Goal: Task Accomplishment & Management: Use online tool/utility

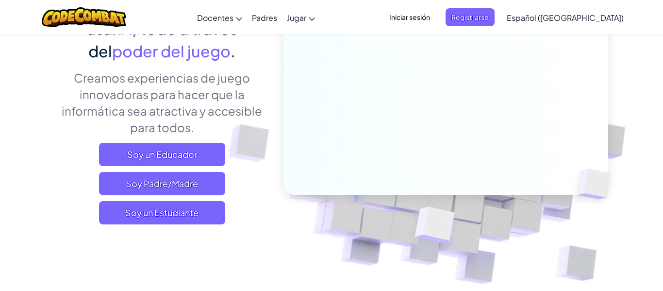
scroll to position [124, 0]
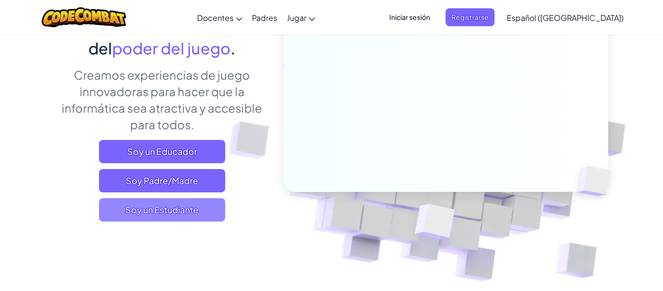
click at [113, 217] on span "Soy un Estudiante" at bounding box center [162, 209] width 126 height 23
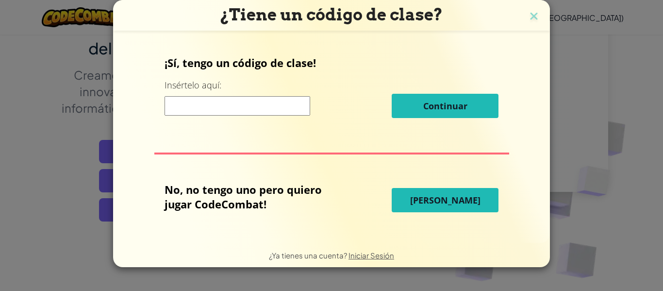
click at [186, 100] on input at bounding box center [238, 105] width 146 height 19
click at [481, 189] on button "[PERSON_NAME]" at bounding box center [445, 200] width 107 height 24
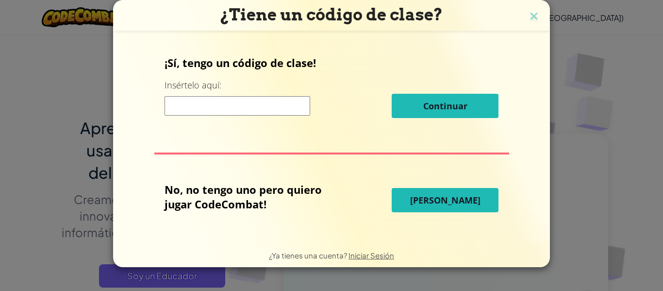
click at [483, 199] on button "[PERSON_NAME]" at bounding box center [445, 200] width 107 height 24
click at [477, 191] on button "[PERSON_NAME]" at bounding box center [445, 200] width 107 height 24
click at [471, 195] on button "[PERSON_NAME]" at bounding box center [445, 200] width 107 height 24
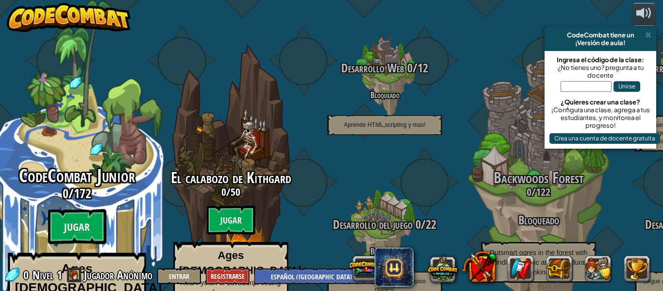
click at [55, 124] on div "CodeCombat Junior 0 / 172 Jugar Ages [DEMOGRAPHIC_DATA] Blocks or simple text c…" at bounding box center [76, 184] width 185 height 369
select select "es-419"
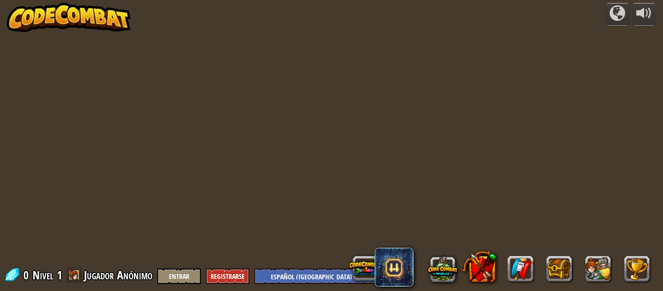
select select "es-419"
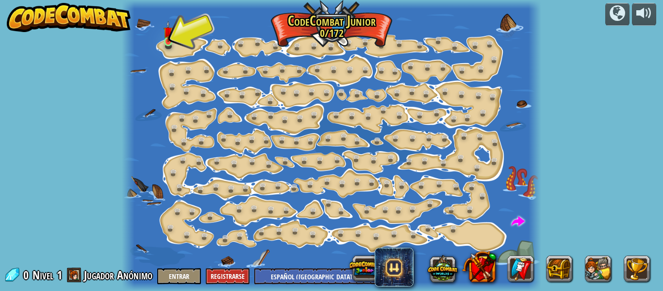
click at [168, 39] on img at bounding box center [168, 31] width 9 height 21
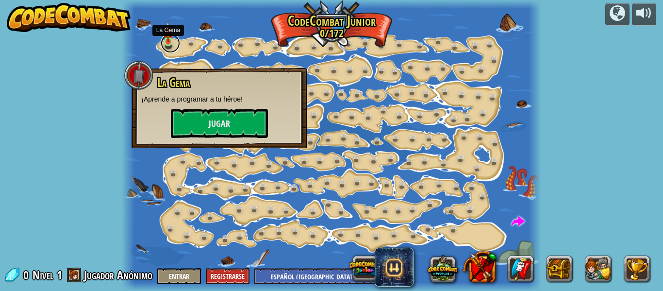
click at [172, 44] on link at bounding box center [170, 43] width 19 height 19
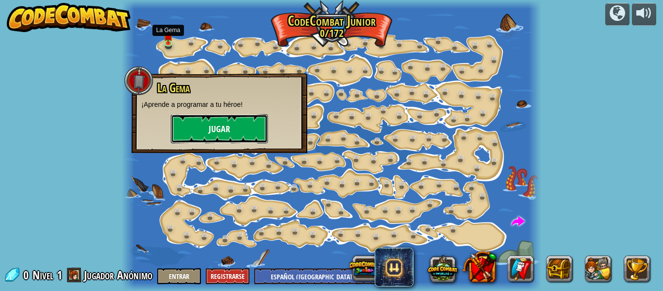
click at [215, 124] on button "Jugar" at bounding box center [219, 128] width 97 height 29
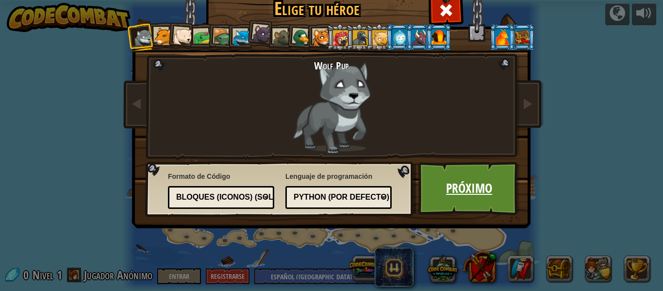
click at [477, 177] on link "Próximo" at bounding box center [469, 188] width 101 height 53
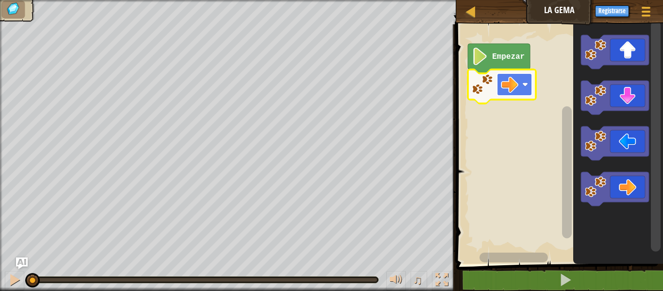
click at [520, 88] on rect "Espacio de trabajo de Blockly" at bounding box center [514, 84] width 35 height 22
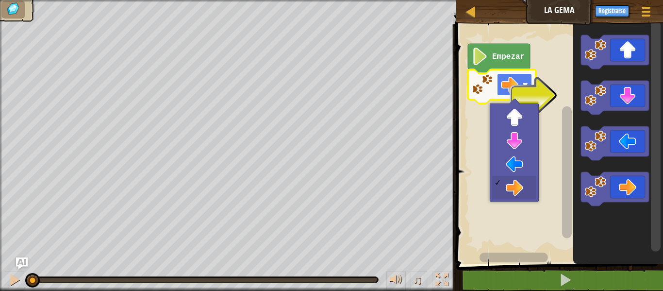
click at [513, 85] on image "Espacio de trabajo de Blockly" at bounding box center [509, 84] width 17 height 17
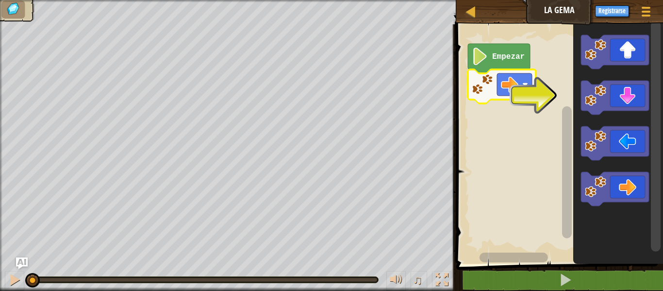
click at [515, 60] on text "Empezar" at bounding box center [508, 56] width 33 height 9
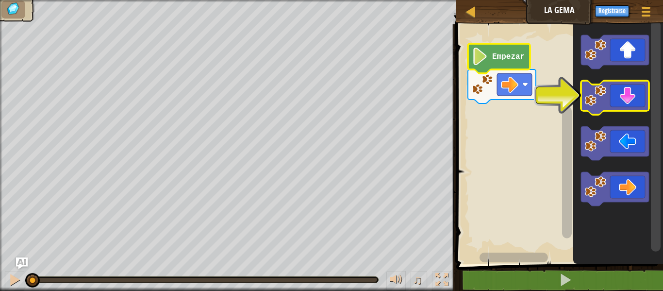
click at [632, 99] on icon "Espacio de trabajo de Blockly" at bounding box center [615, 98] width 68 height 34
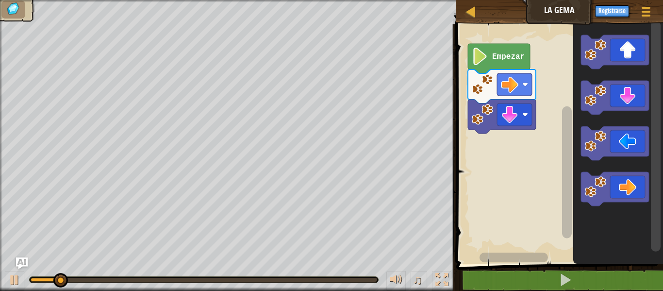
click at [498, 65] on icon "Espacio de trabajo de Blockly" at bounding box center [499, 59] width 62 height 30
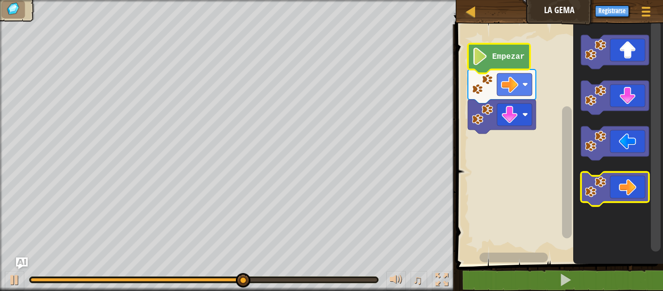
click at [632, 201] on icon "Espacio de trabajo de Blockly" at bounding box center [615, 189] width 68 height 34
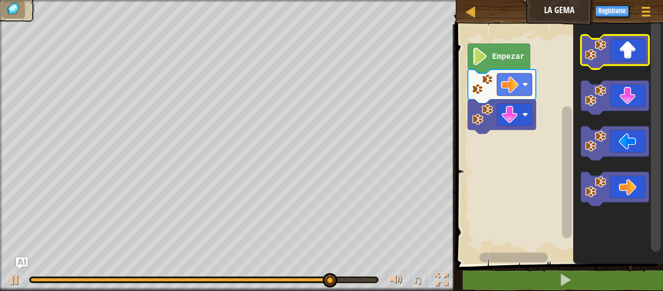
click at [624, 50] on icon "Espacio de trabajo de Blockly" at bounding box center [615, 52] width 68 height 34
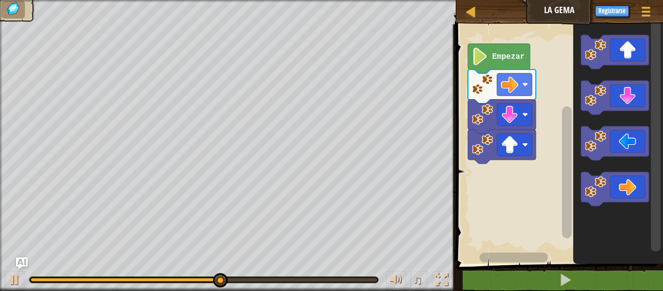
click at [485, 140] on image "Espacio de trabajo de Blockly" at bounding box center [482, 144] width 21 height 21
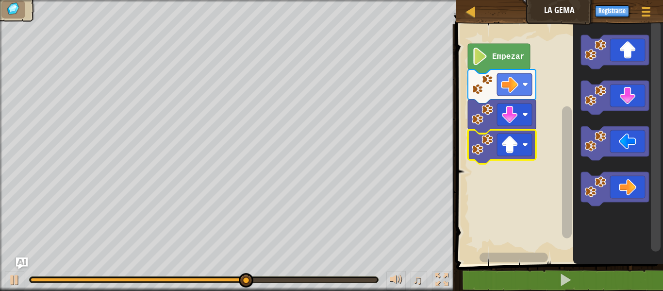
click at [485, 140] on image "Espacio de trabajo de Blockly" at bounding box center [482, 144] width 21 height 21
click at [486, 60] on image "Espacio de trabajo de Blockly" at bounding box center [480, 56] width 17 height 17
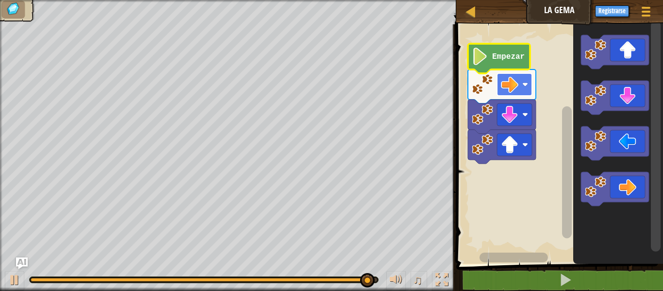
click at [525, 84] on image "Espacio de trabajo de Blockly" at bounding box center [525, 85] width 6 height 6
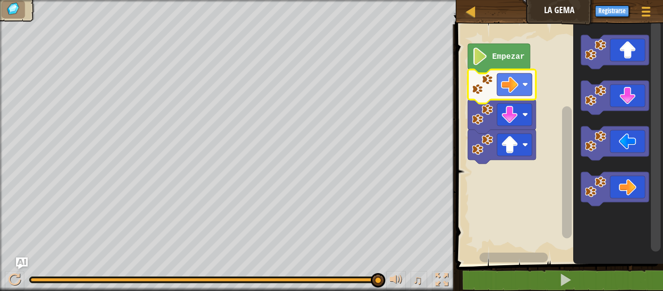
click at [552, 105] on rect "Espacio de trabajo de Blockly" at bounding box center [558, 141] width 210 height 244
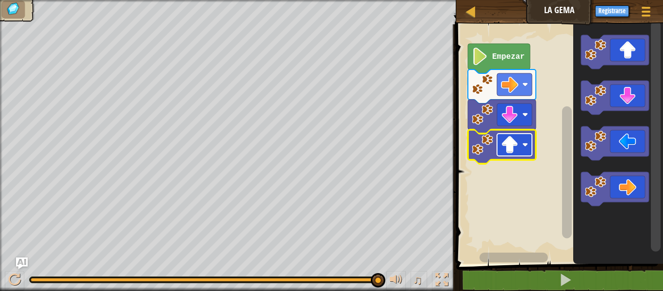
click at [516, 143] on image "Espacio de trabajo de Blockly" at bounding box center [509, 144] width 17 height 17
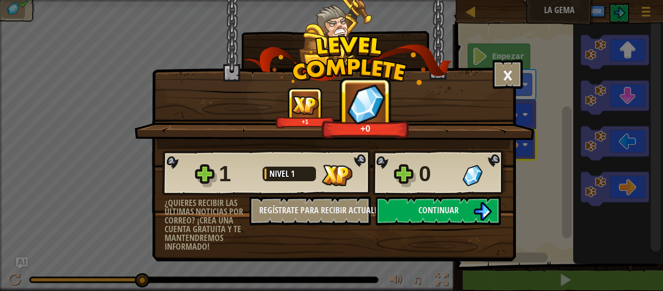
click at [516, 88] on div "+1 +0" at bounding box center [335, 107] width 377 height 41
